Goal: Information Seeking & Learning: Learn about a topic

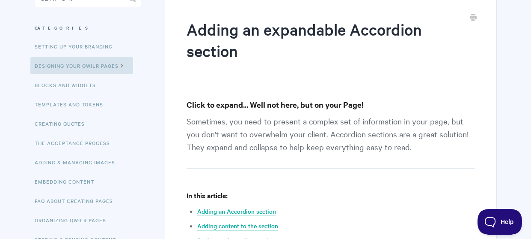
scroll to position [86, 0]
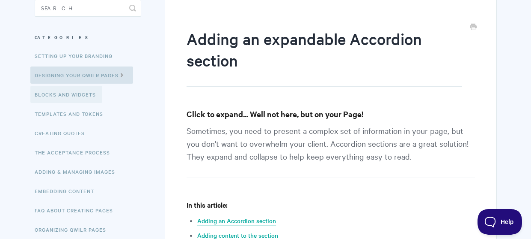
click at [90, 96] on link "Blocks and Widgets" at bounding box center [66, 94] width 72 height 17
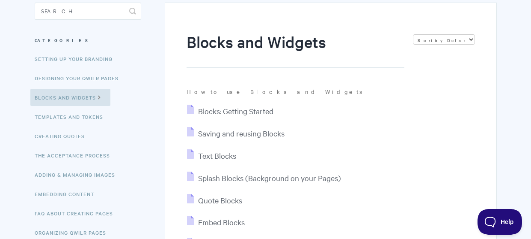
scroll to position [86, 0]
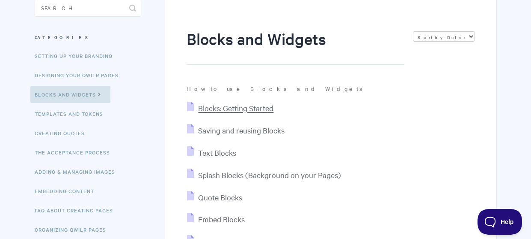
click at [265, 106] on span "Blocks: Getting Started" at bounding box center [235, 108] width 75 height 10
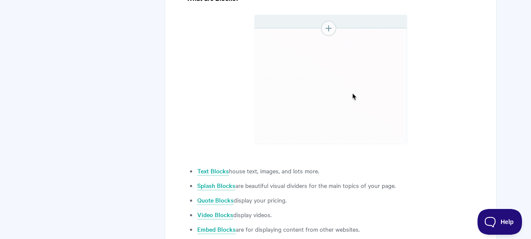
scroll to position [385, 0]
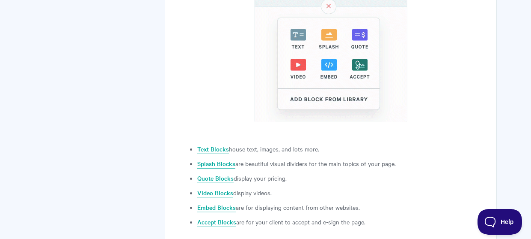
click at [220, 162] on link "Splash Blocks" at bounding box center [216, 163] width 38 height 9
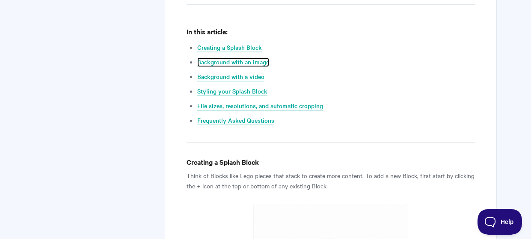
drag, startPoint x: 260, startPoint y: 62, endPoint x: 273, endPoint y: 60, distance: 13.4
click at [260, 61] on link "Background with an image" at bounding box center [233, 61] width 72 height 9
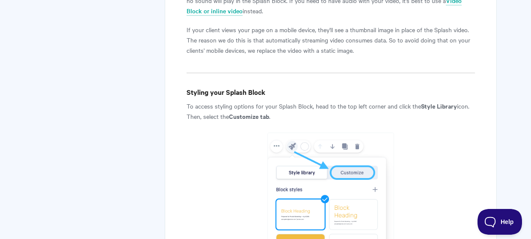
scroll to position [2455, 0]
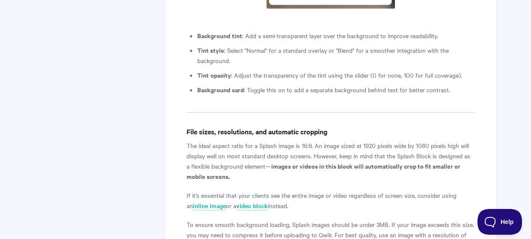
scroll to position [3383, 0]
